Goal: Navigation & Orientation: Find specific page/section

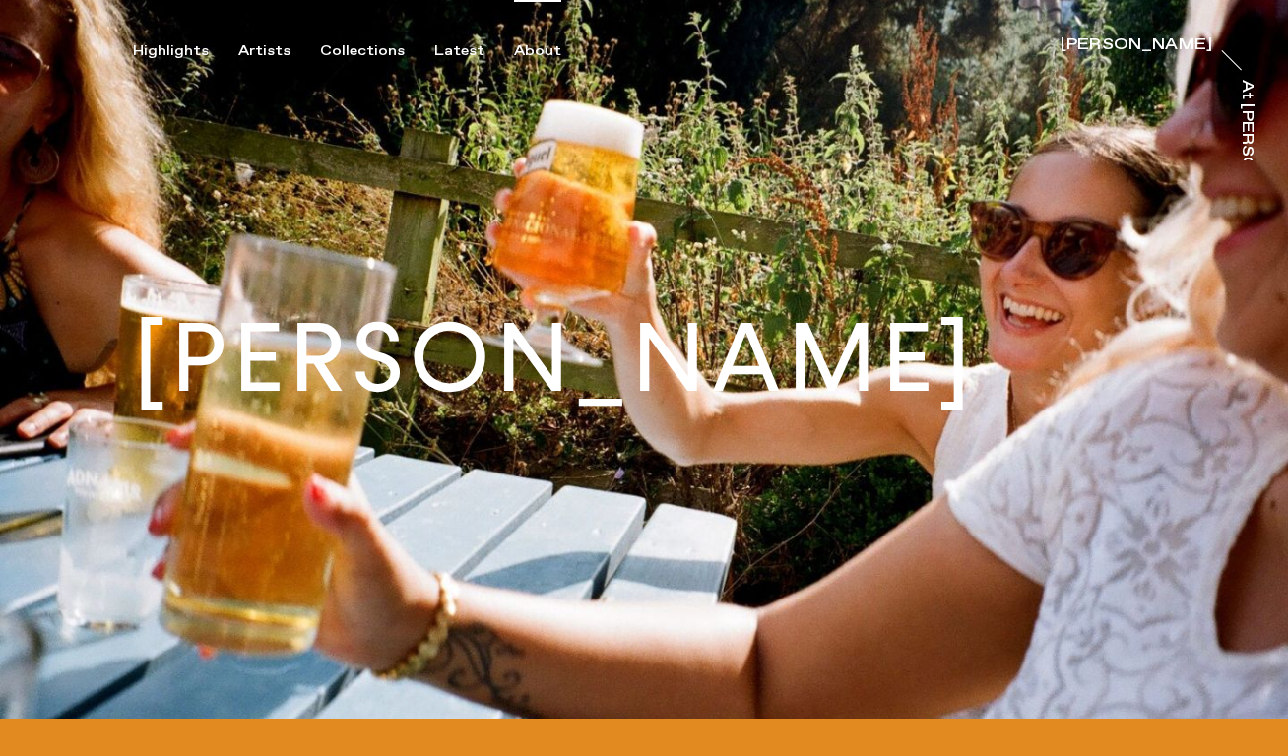
click at [531, 52] on div "About" at bounding box center [537, 51] width 47 height 18
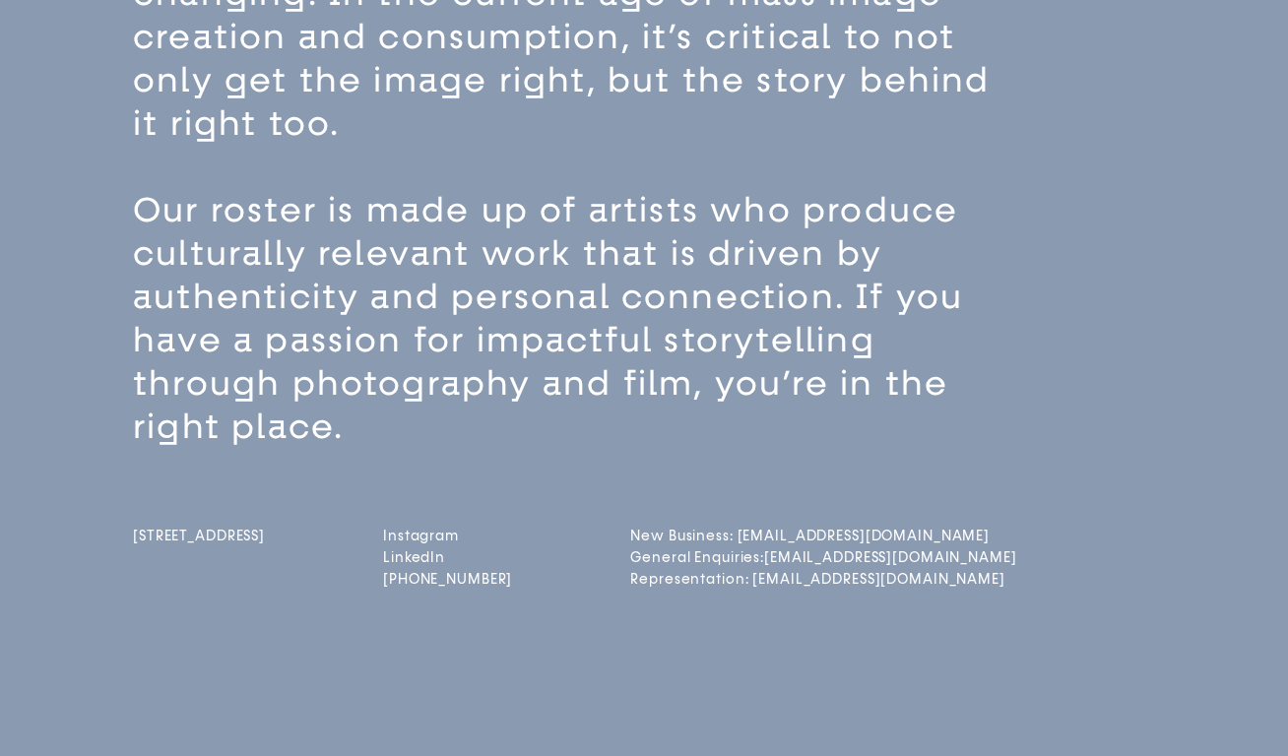
scroll to position [241, 0]
click at [207, 543] on span "[STREET_ADDRESS]" at bounding box center [199, 534] width 132 height 17
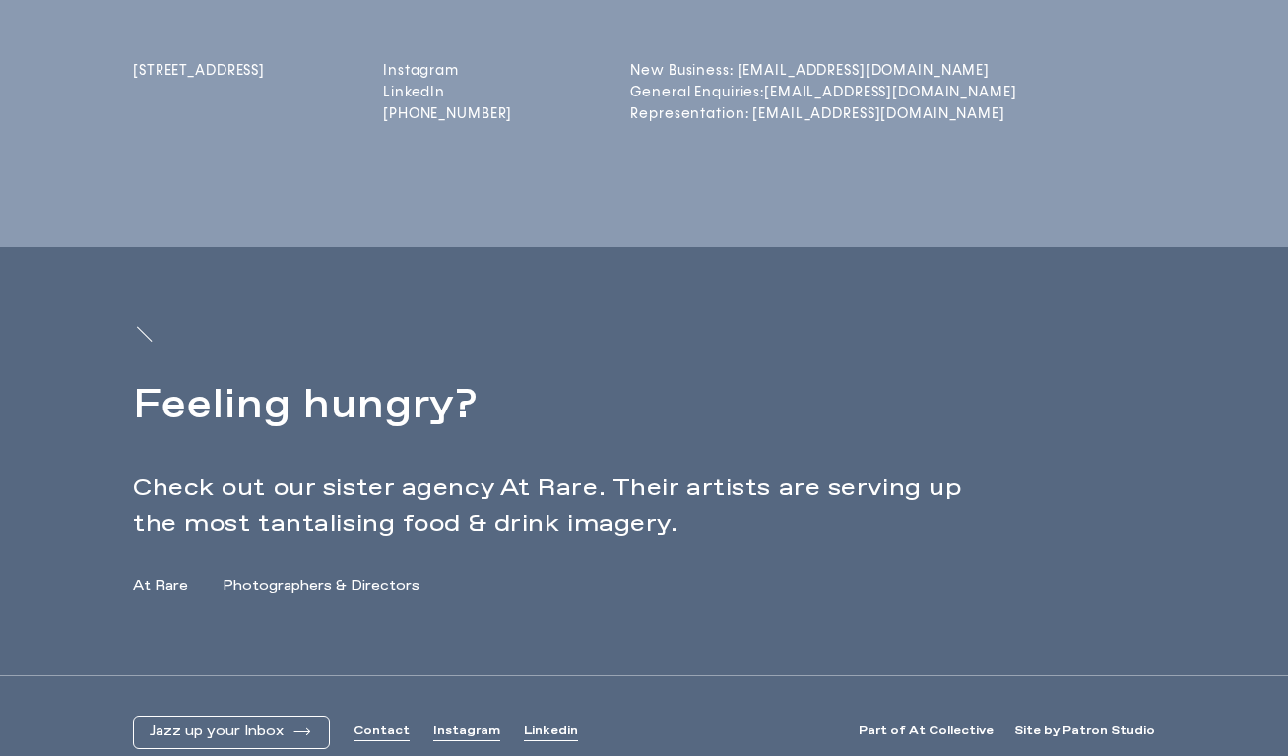
scroll to position [711, 0]
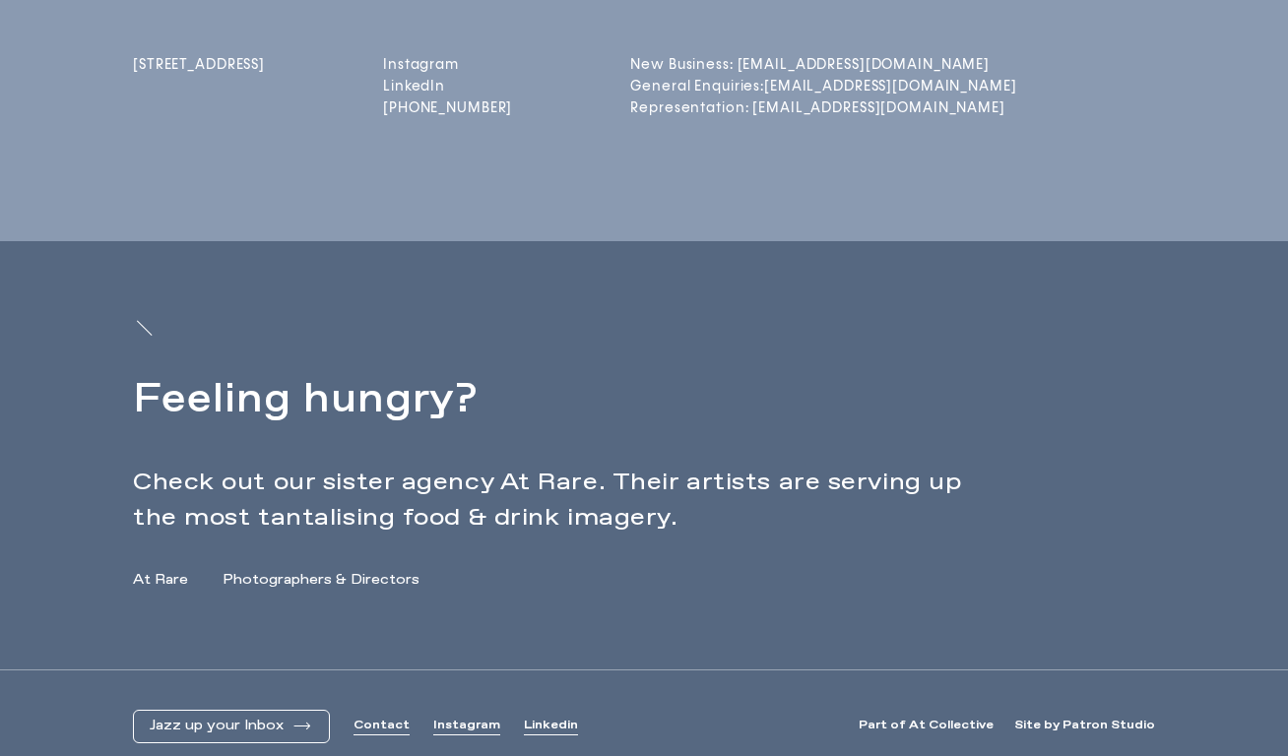
click at [319, 578] on link "Photographers & Directors" at bounding box center [321, 580] width 197 height 21
